Goal: Go to known website: Access a specific website the user already knows

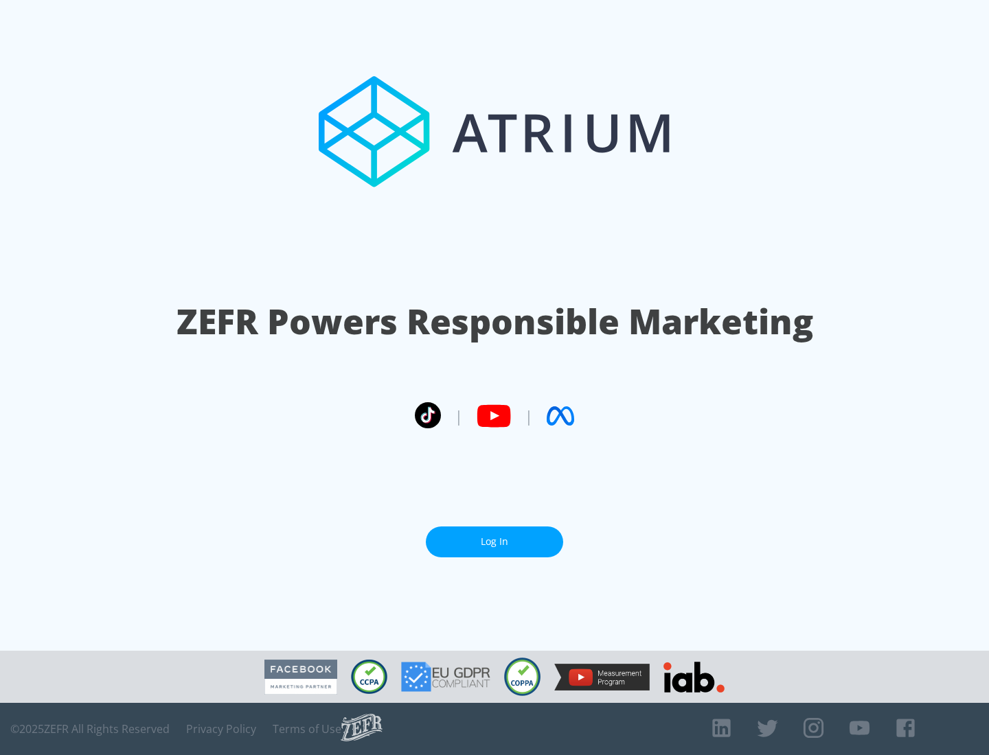
click at [494, 536] on link "Log In" at bounding box center [494, 542] width 137 height 31
